Goal: Navigation & Orientation: Go to known website

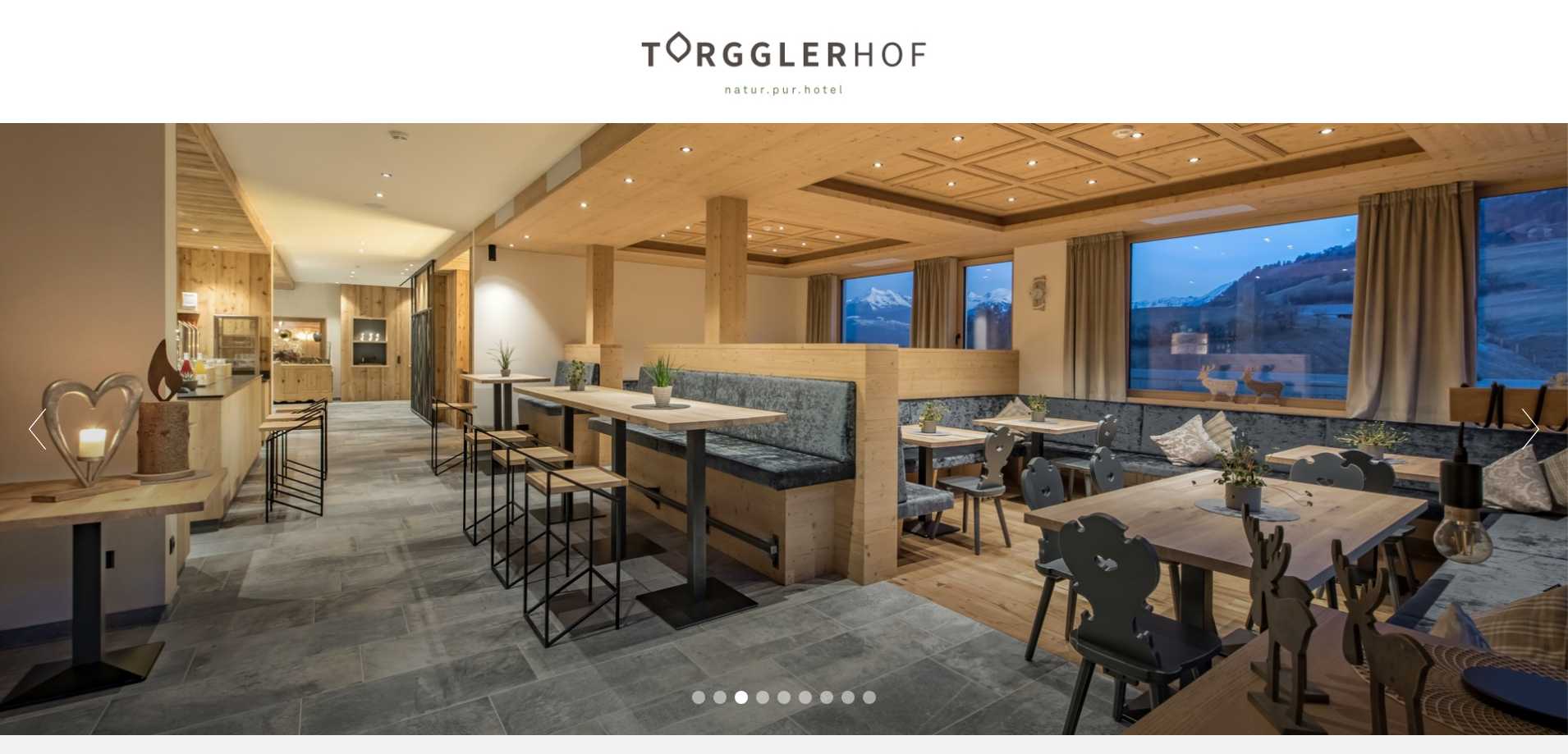
click at [1530, 428] on button "Next" at bounding box center [1531, 429] width 18 height 41
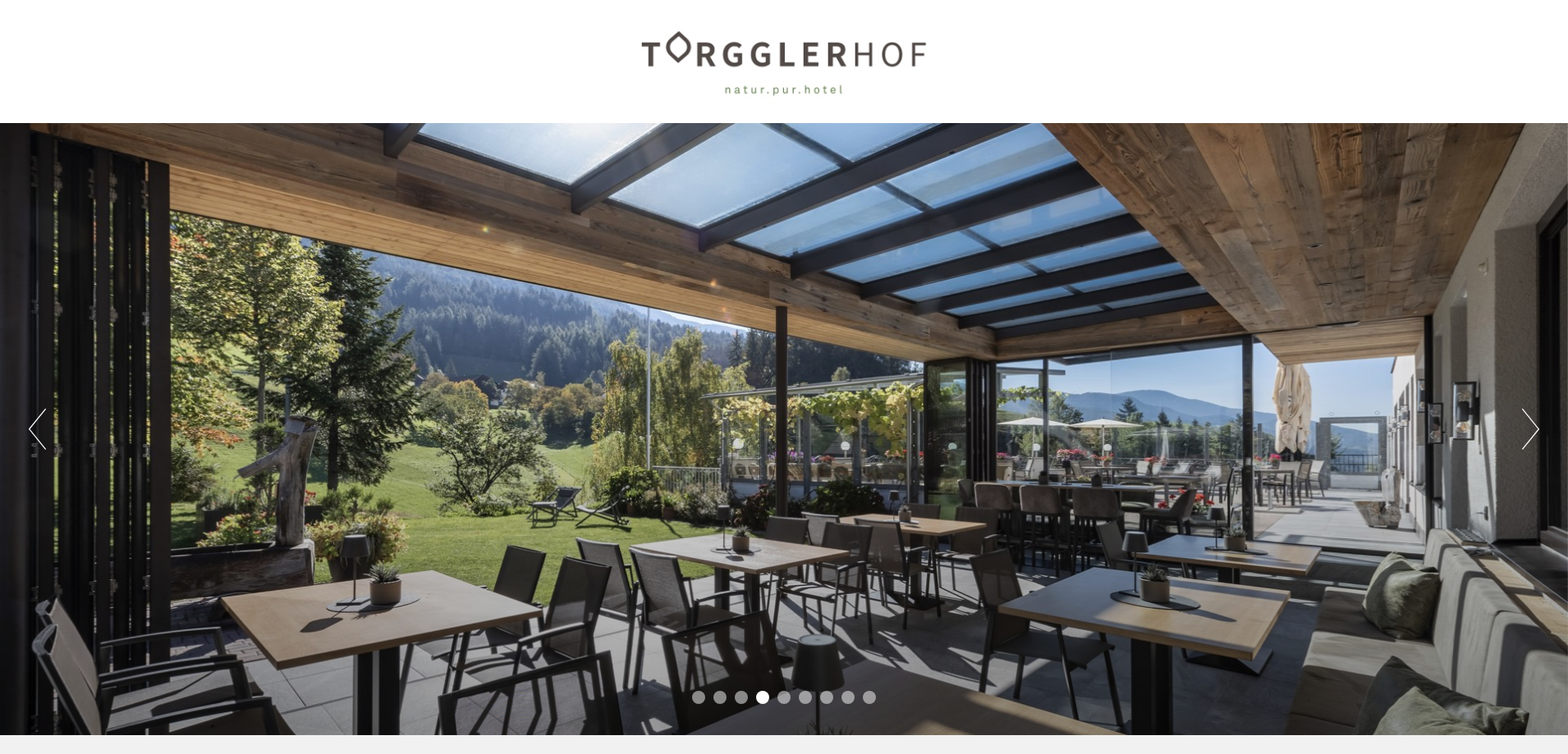
click at [1532, 427] on button "Next" at bounding box center [1531, 429] width 18 height 41
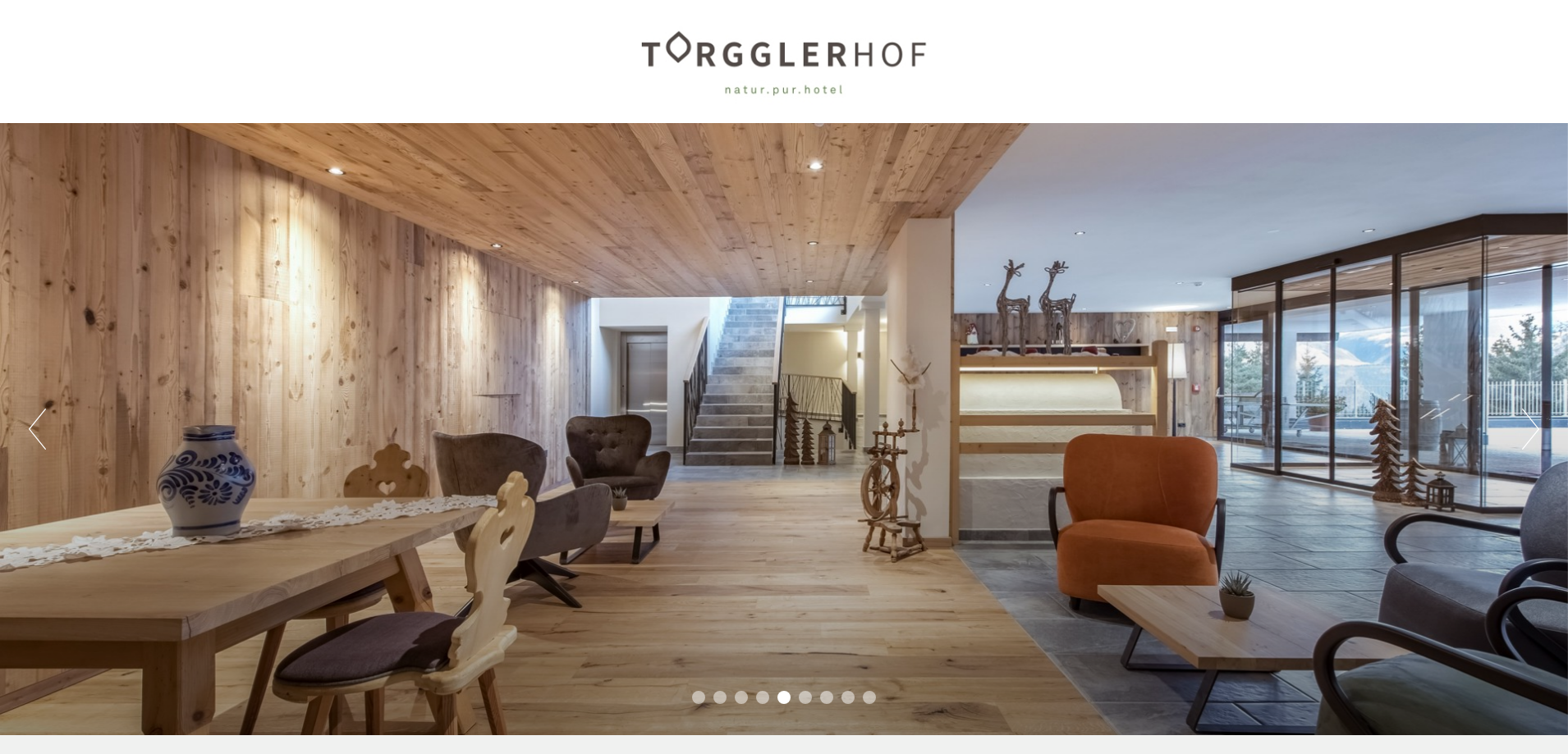
click at [1532, 427] on button "Next" at bounding box center [1531, 429] width 18 height 41
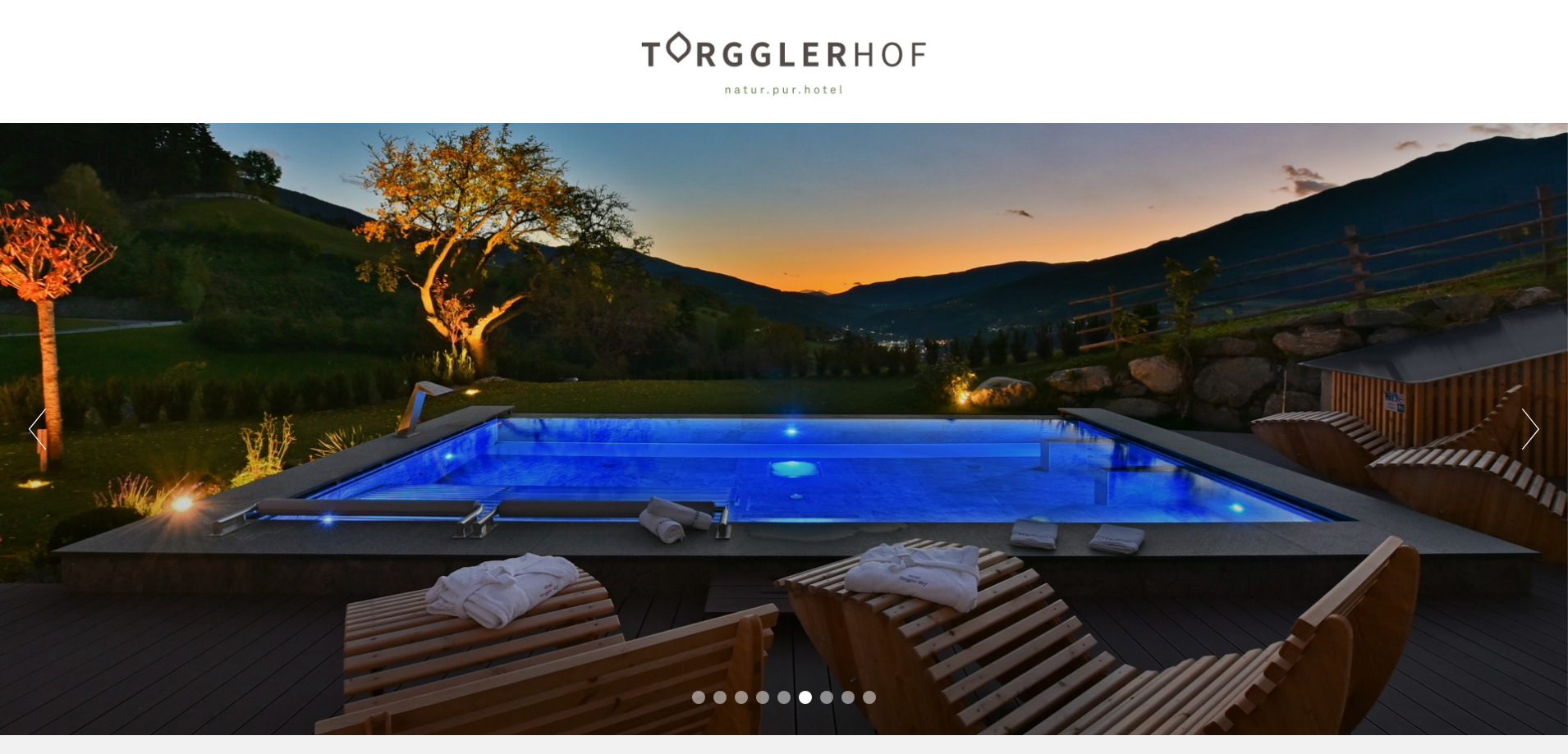
click at [1532, 427] on button "Next" at bounding box center [1531, 429] width 18 height 41
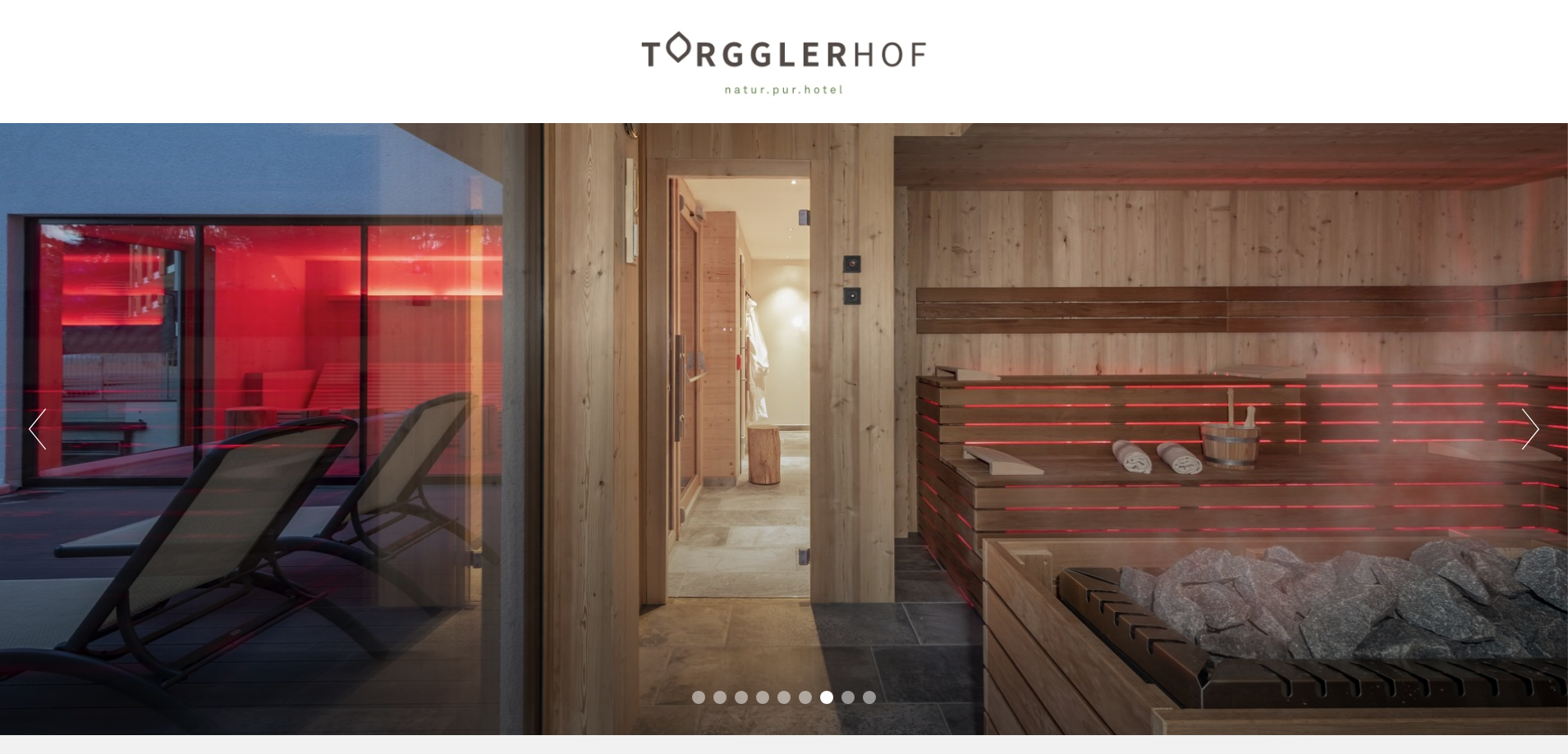
click at [1532, 427] on button "Next" at bounding box center [1531, 429] width 18 height 41
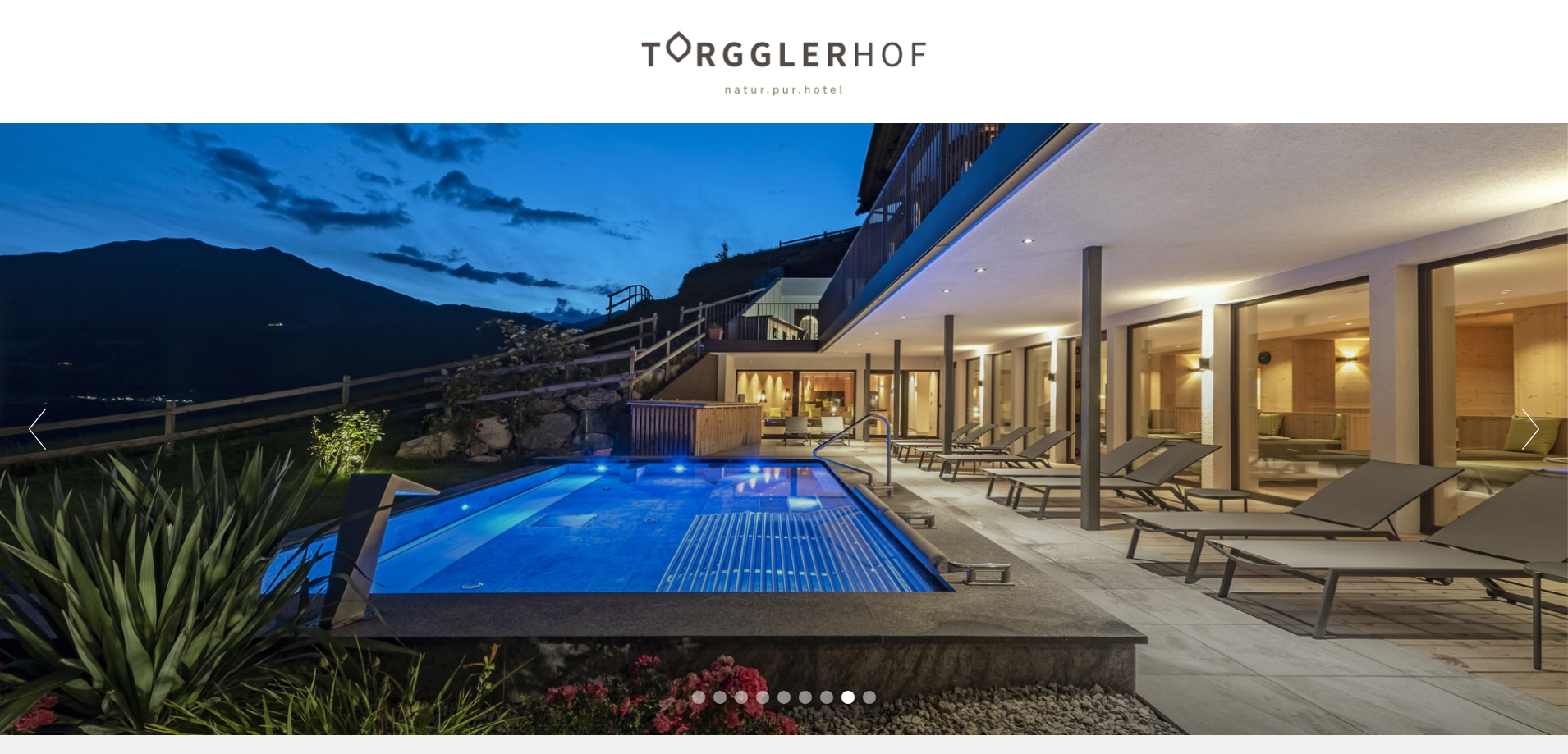
click at [1532, 427] on button "Next" at bounding box center [1531, 429] width 18 height 41
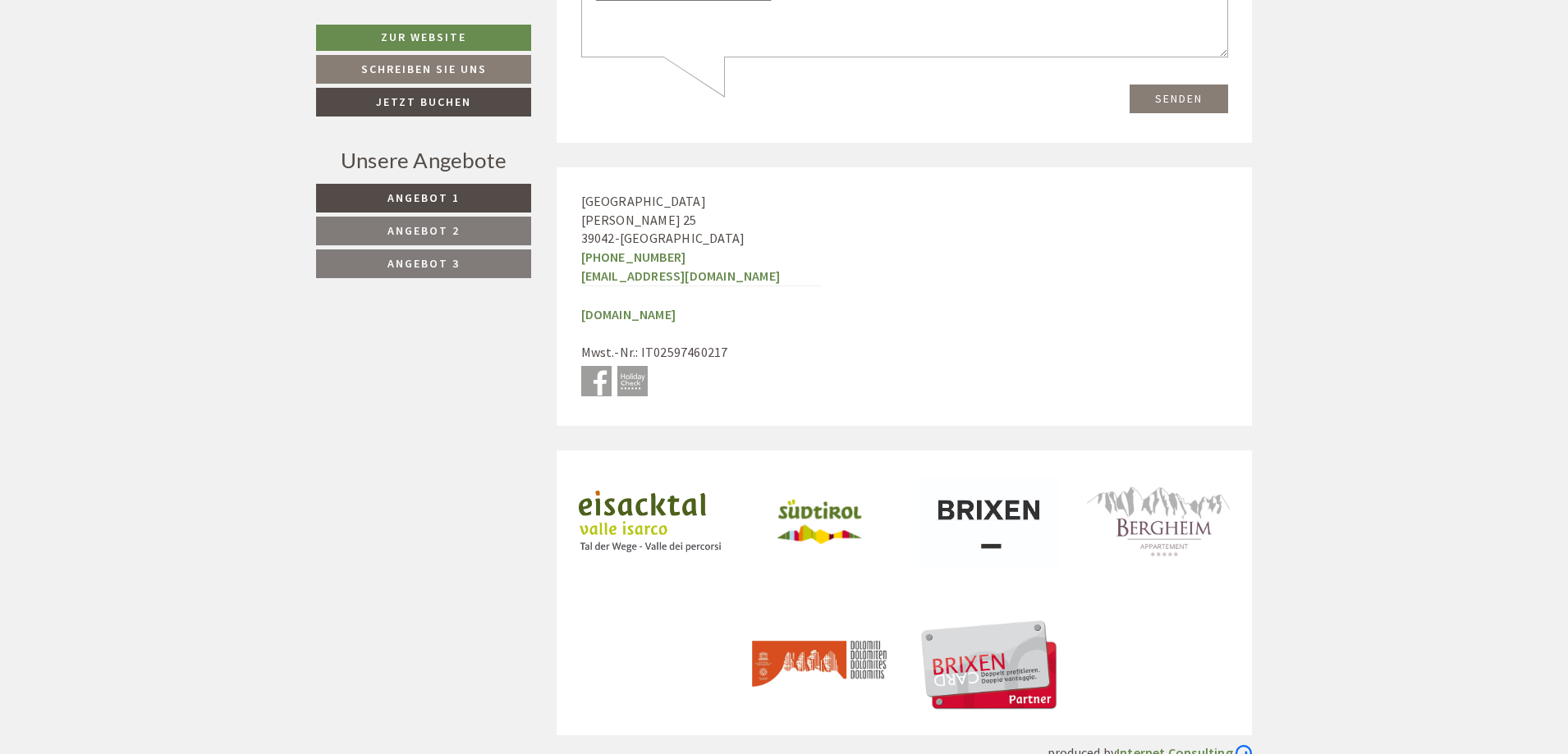
scroll to position [6272, 0]
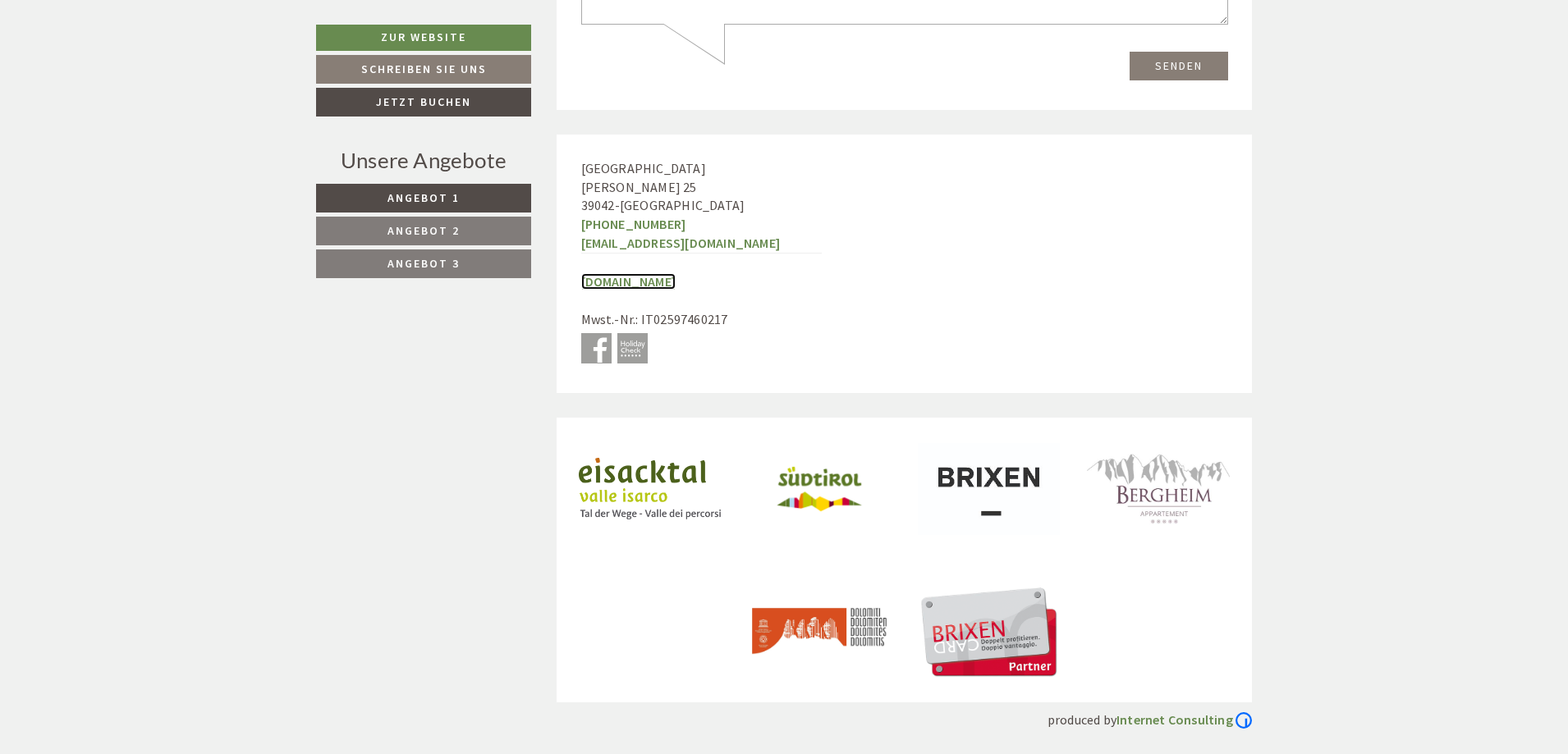
click at [661, 282] on link "[DOMAIN_NAME]" at bounding box center [629, 281] width 96 height 17
